Goal: Task Accomplishment & Management: Use online tool/utility

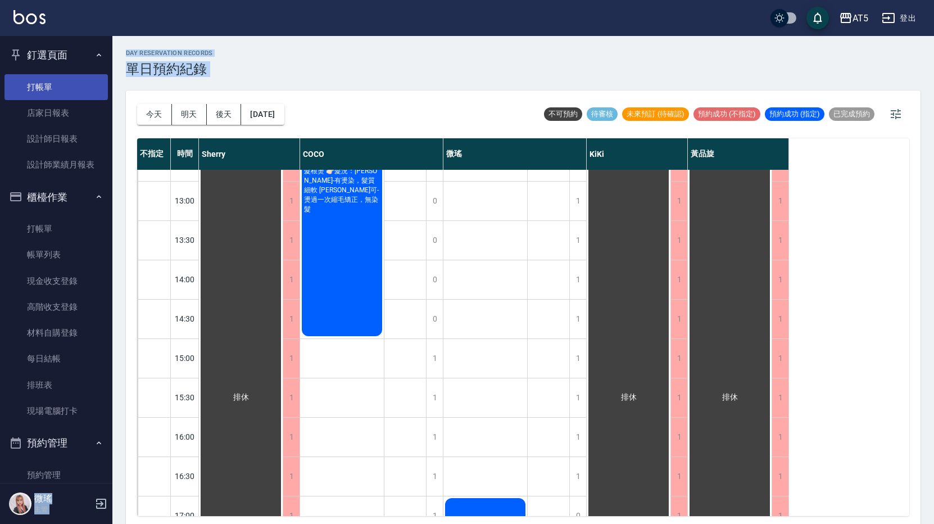
click at [48, 90] on link "打帳單" at bounding box center [55, 87] width 103 height 26
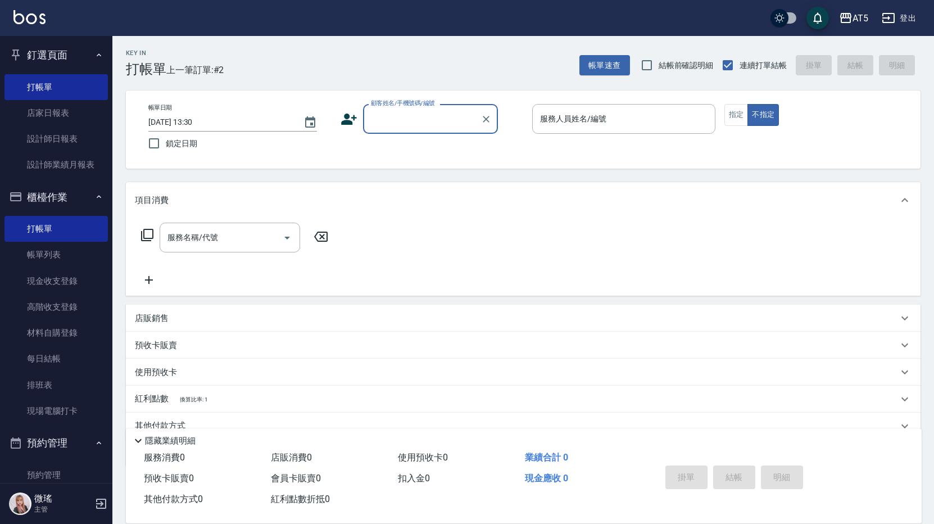
click at [432, 112] on input "顧客姓名/手機號碼/編號" at bounding box center [422, 119] width 108 height 20
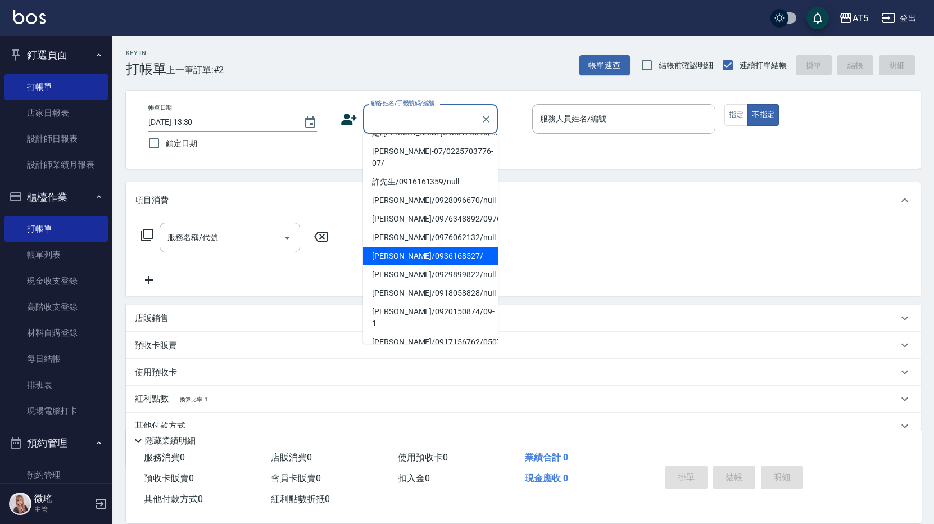
scroll to position [206, 0]
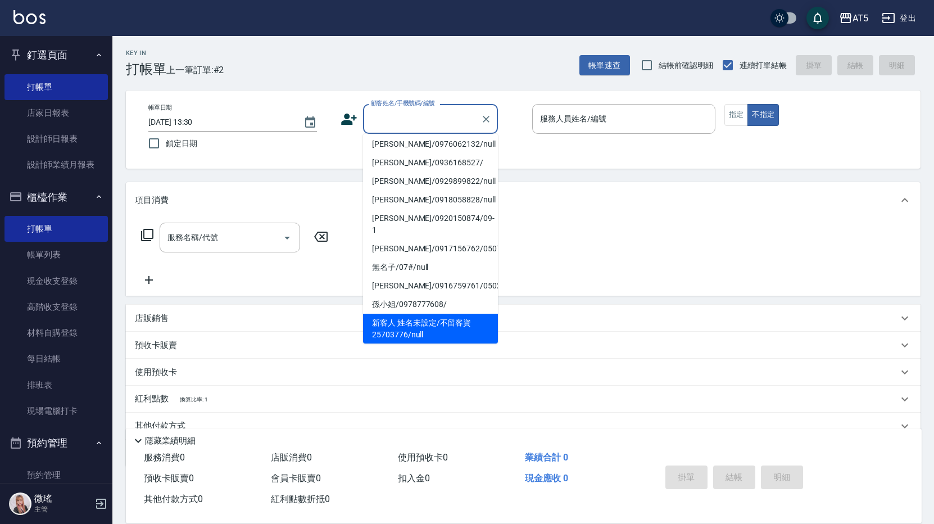
click at [464, 314] on li "新客人 姓名未設定/不留客資25703776/null" at bounding box center [430, 329] width 135 height 30
type input "新客人 姓名未設定/不留客資25703776/null"
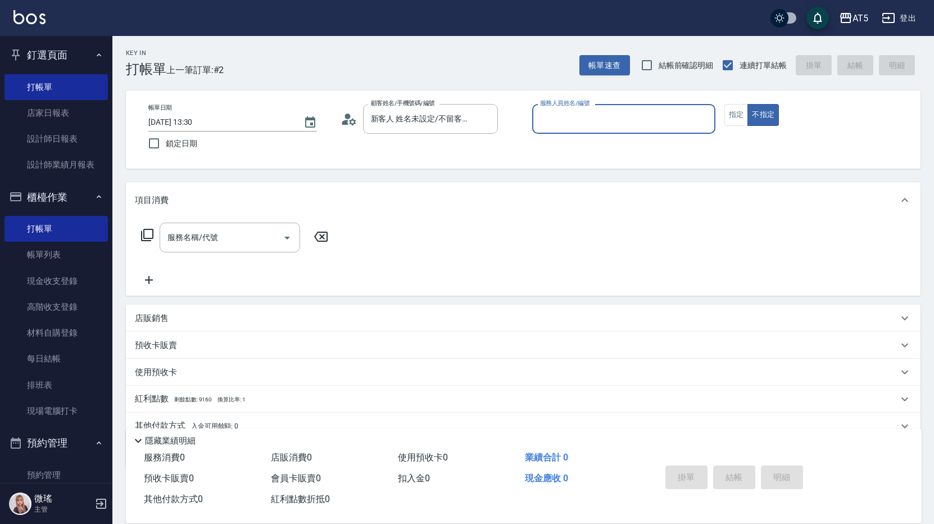
click at [573, 127] on input "服務人員姓名/編號" at bounding box center [623, 119] width 173 height 20
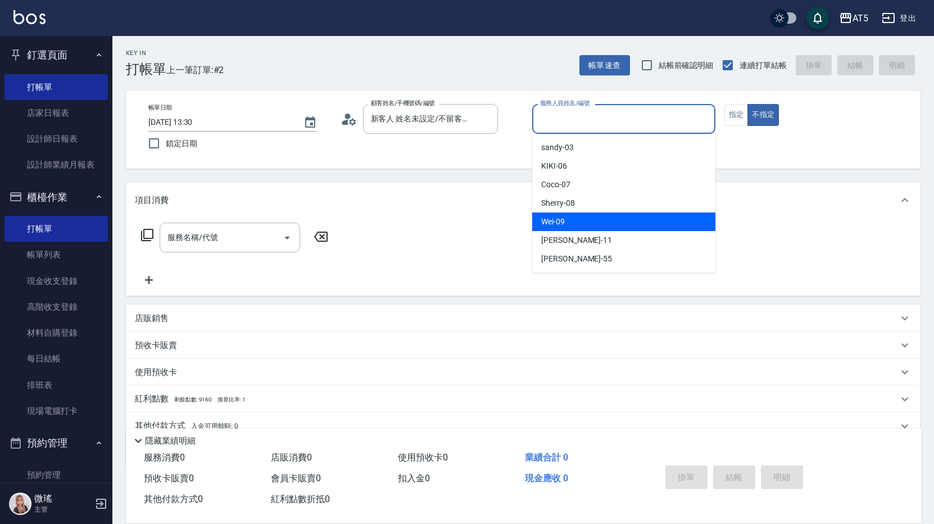
drag, startPoint x: 577, startPoint y: 219, endPoint x: 429, endPoint y: 220, distance: 147.3
click at [576, 219] on div "Wei -09" at bounding box center [623, 221] width 183 height 19
type input "Wei-09"
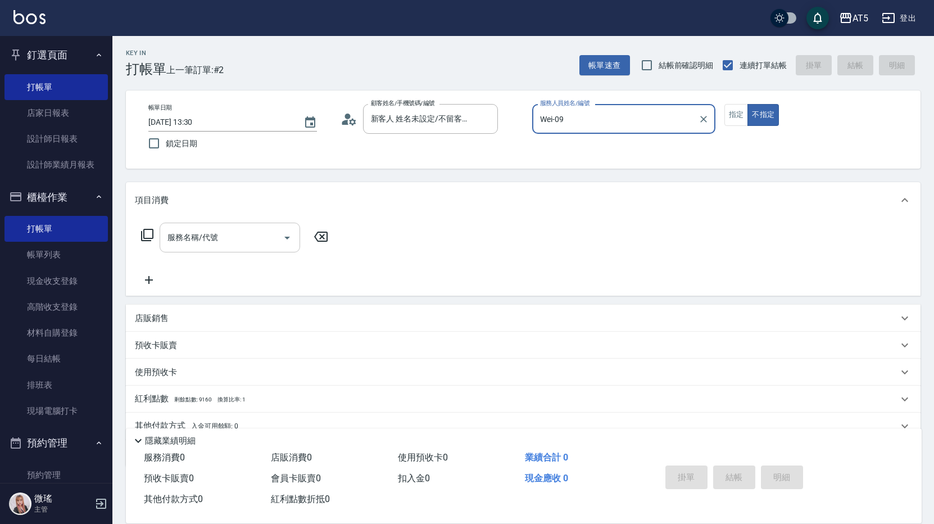
click at [216, 242] on div "服務名稱/代號 服務名稱/代號" at bounding box center [230, 238] width 141 height 30
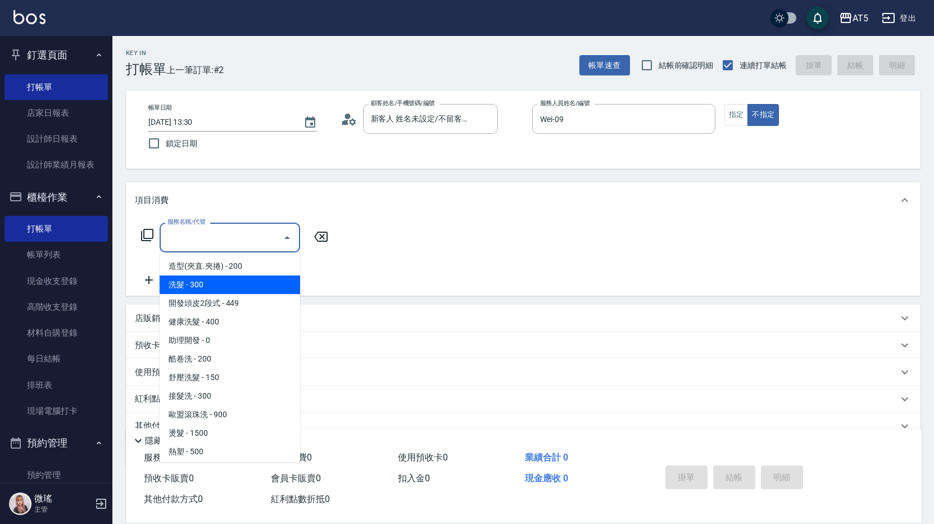
click at [210, 280] on span "洗髮 - 300" at bounding box center [230, 284] width 141 height 19
type input "洗髮(201)"
type input "30"
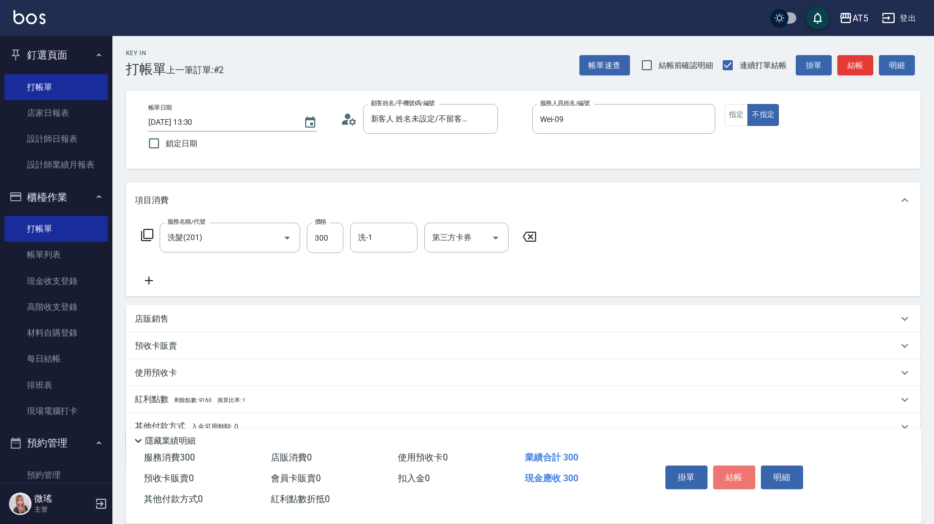
click at [732, 477] on button "結帳" at bounding box center [734, 477] width 42 height 24
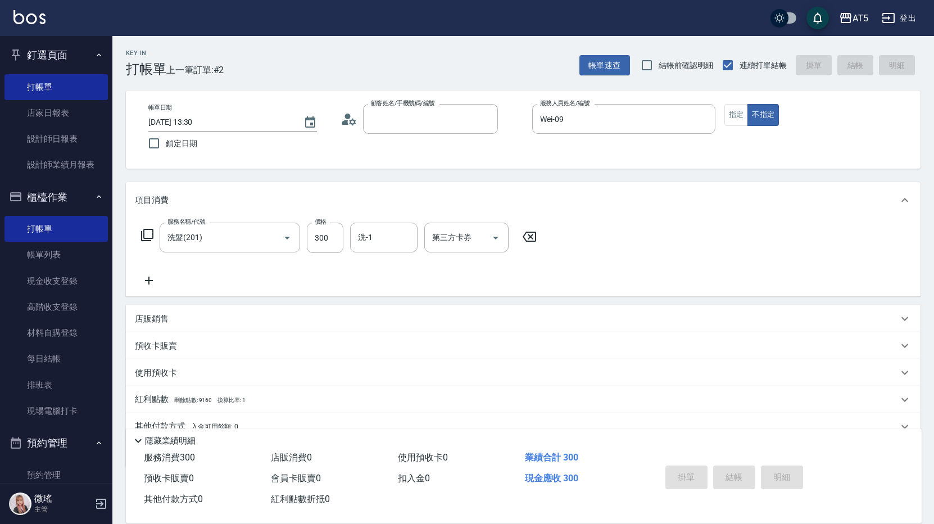
type input "0"
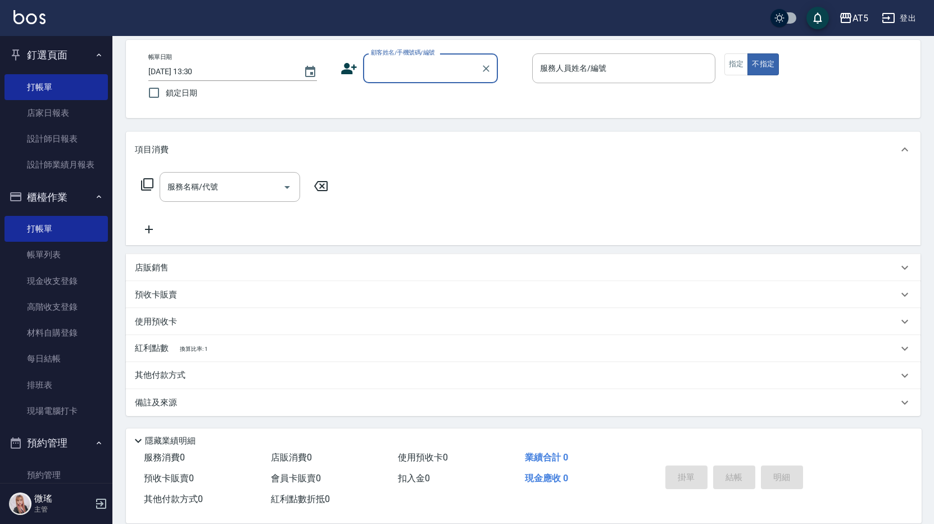
scroll to position [0, 0]
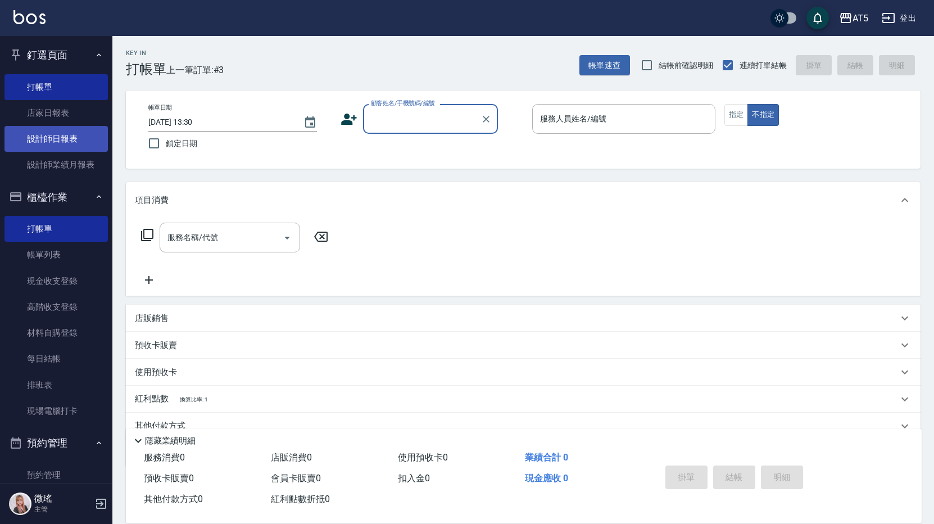
click at [60, 137] on link "設計師日報表" at bounding box center [55, 139] width 103 height 26
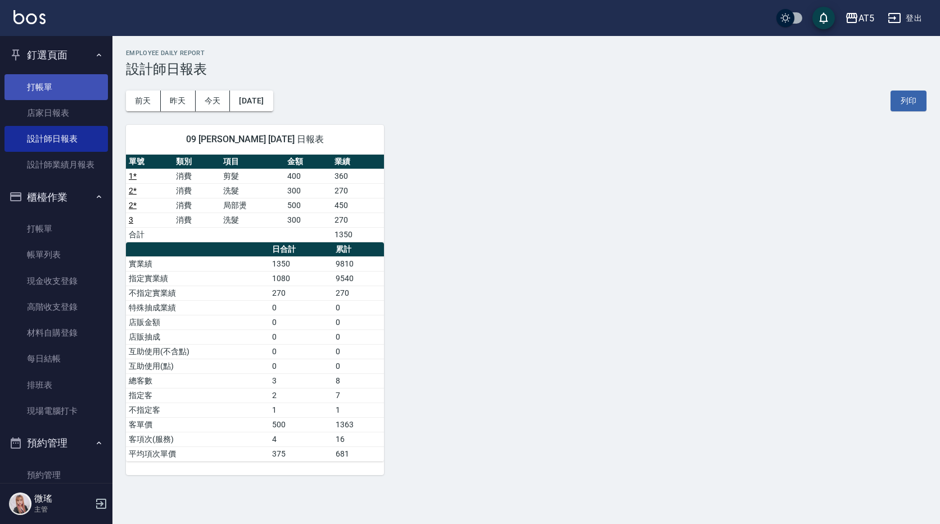
click at [46, 89] on link "打帳單" at bounding box center [55, 87] width 103 height 26
